Goal: Task Accomplishment & Management: Use online tool/utility

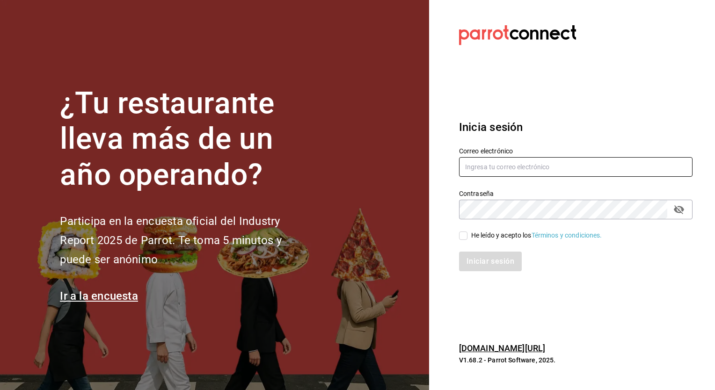
type input "[EMAIL_ADDRESS][PERSON_NAME][DOMAIN_NAME]"
click at [465, 236] on input "He leído y acepto los Términos y condiciones." at bounding box center [463, 236] width 8 height 8
checkbox input "true"
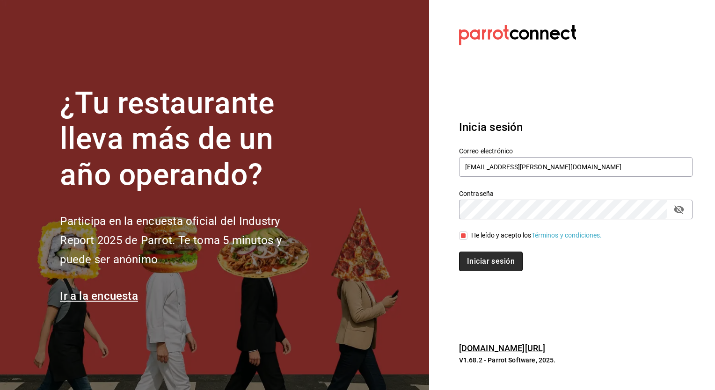
click at [477, 263] on button "Iniciar sesión" at bounding box center [491, 262] width 64 height 20
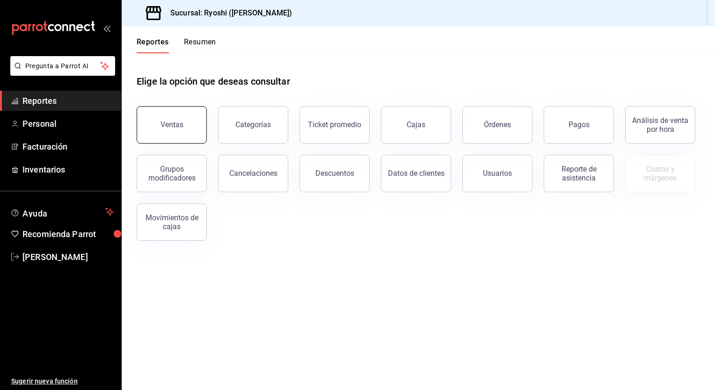
click at [175, 125] on div "Ventas" at bounding box center [171, 124] width 23 height 9
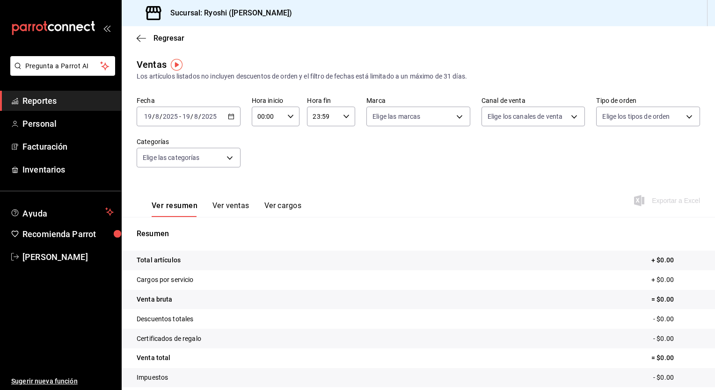
click at [228, 117] on \(Stroke\) "button" at bounding box center [231, 116] width 6 height 5
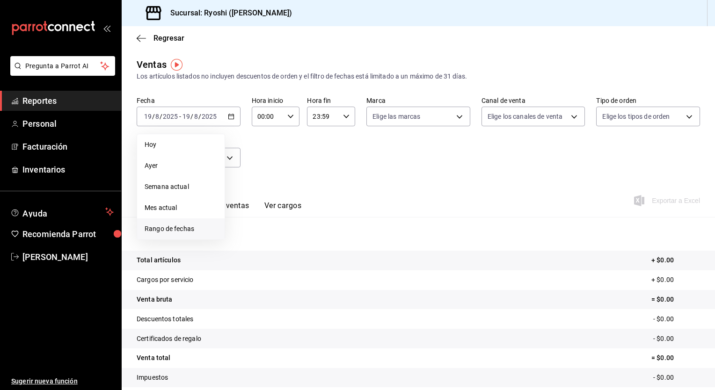
click at [166, 229] on span "Rango de fechas" at bounding box center [181, 229] width 72 height 10
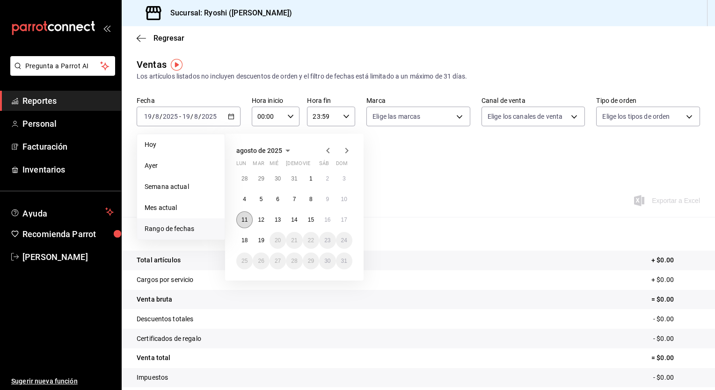
click at [248, 220] on button "11" at bounding box center [244, 219] width 16 height 17
click at [250, 235] on button "18" at bounding box center [244, 240] width 16 height 17
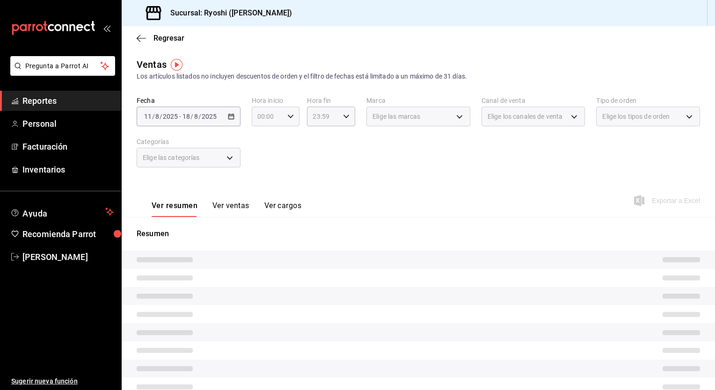
click at [288, 117] on \(Stroke\) "button" at bounding box center [291, 116] width 6 height 3
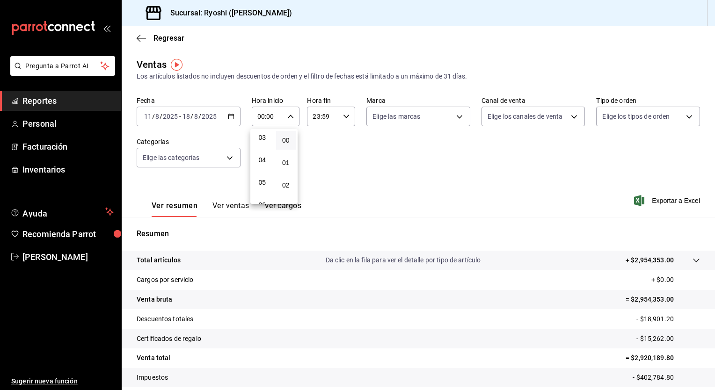
scroll to position [73, 0]
click at [261, 181] on span "05" at bounding box center [262, 179] width 9 height 7
type input "05:00"
click at [348, 116] on div at bounding box center [357, 195] width 715 height 390
click at [347, 116] on div "23:59 Hora fin" at bounding box center [331, 117] width 48 height 20
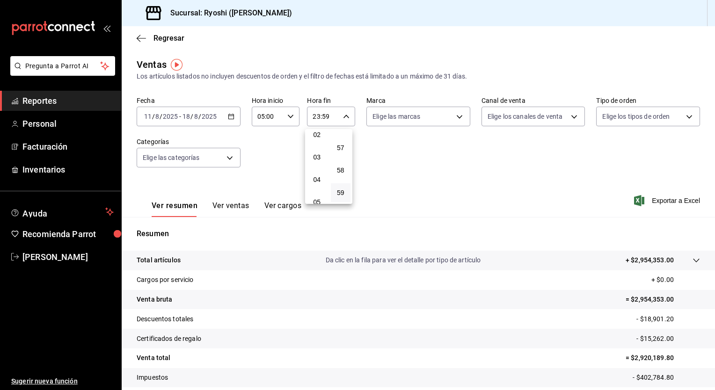
scroll to position [51, 0]
click at [315, 173] on button "04" at bounding box center [317, 179] width 20 height 19
type input "04:59"
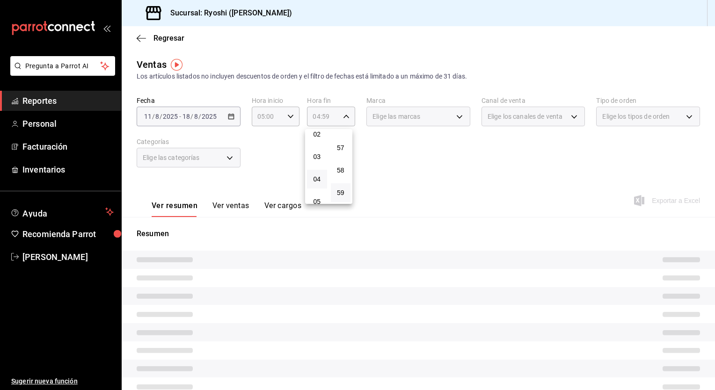
click at [424, 171] on div at bounding box center [357, 195] width 715 height 390
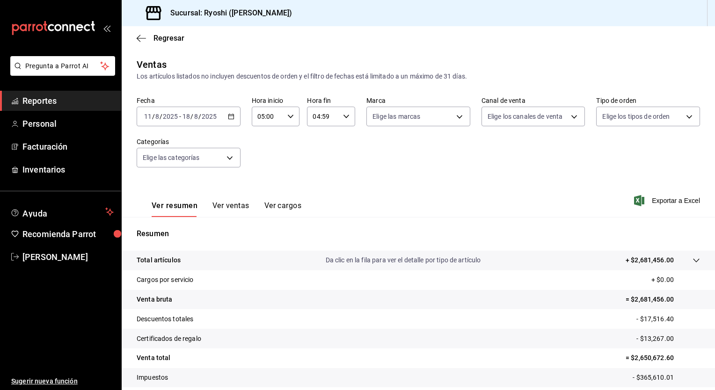
scroll to position [58, 0]
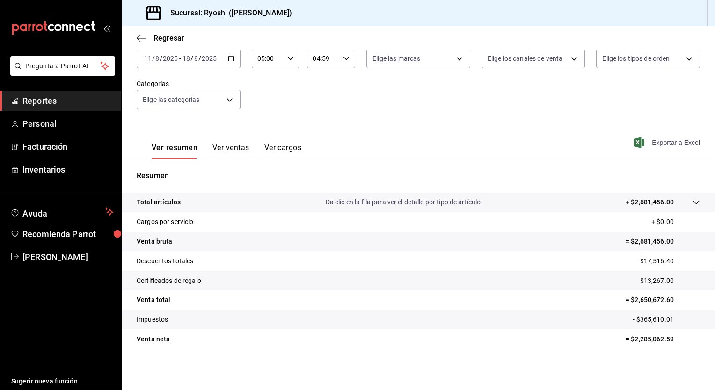
click at [669, 143] on span "Exportar a Excel" at bounding box center [668, 142] width 64 height 11
